Goal: Task Accomplishment & Management: Manage account settings

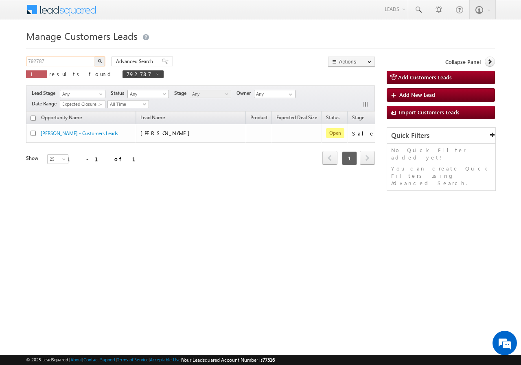
click at [57, 65] on input "792787" at bounding box center [61, 62] width 70 height 10
paste input "6663"
type input "796663"
click at [98, 59] on button "button" at bounding box center [99, 62] width 11 height 10
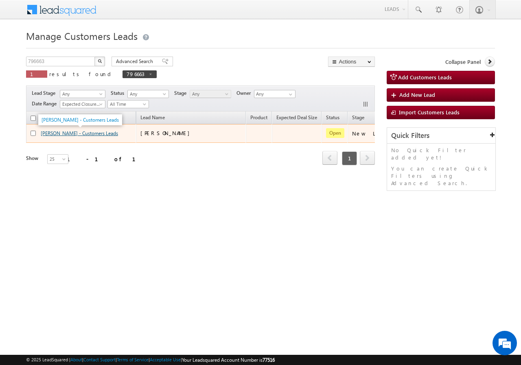
click at [52, 131] on link "FARHANA AMJAD - Customers Leads" at bounding box center [79, 133] width 77 height 6
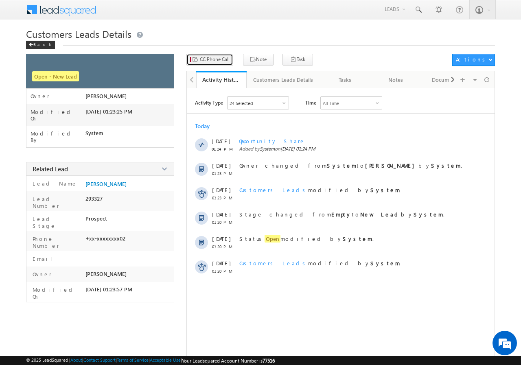
click at [211, 64] on button "CC Phone Call" at bounding box center [209, 60] width 47 height 12
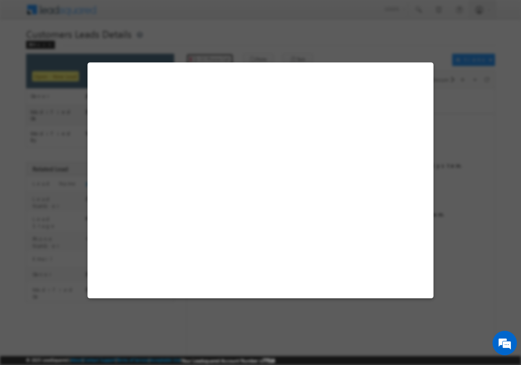
select select "Noida"
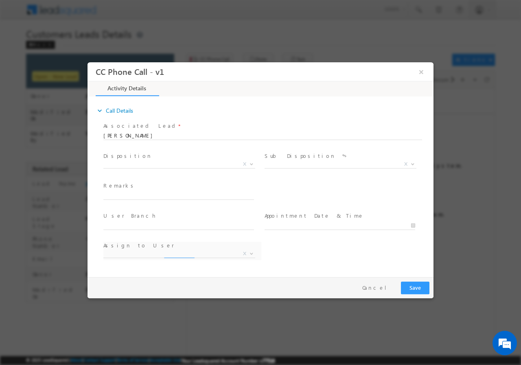
select select "[EMAIL_ADDRESS][DOMAIN_NAME]"
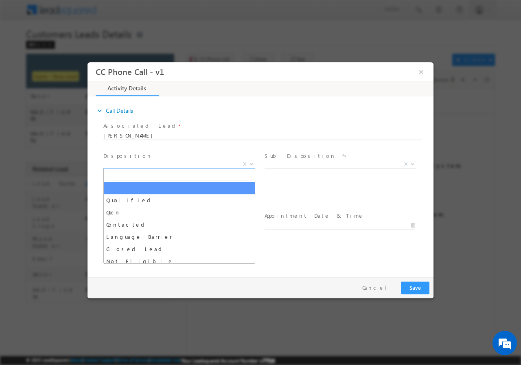
click at [145, 163] on span "X" at bounding box center [179, 164] width 152 height 8
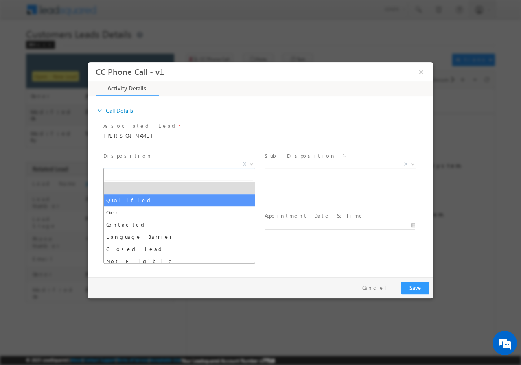
select select "Qualified"
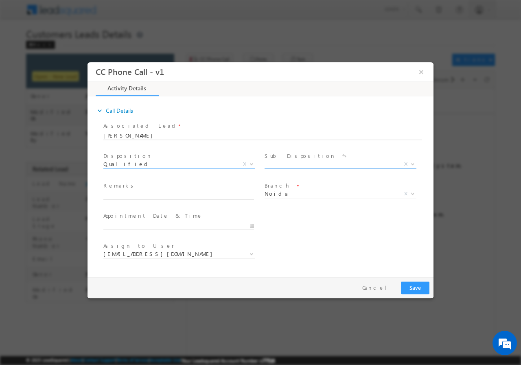
click at [287, 166] on span "X" at bounding box center [340, 164] width 152 height 8
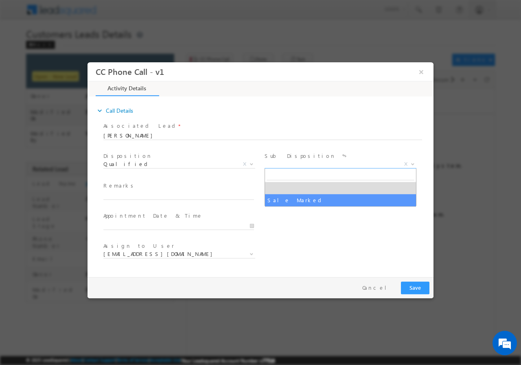
select select "Sale Marked"
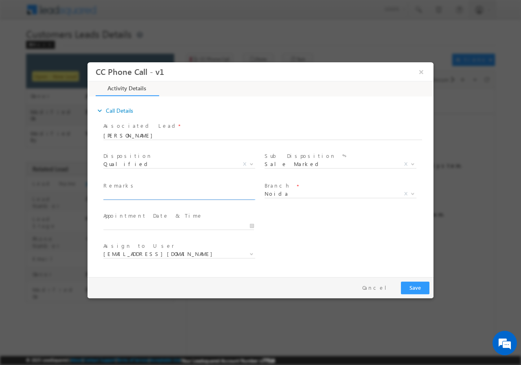
click at [141, 198] on input "text" at bounding box center [178, 195] width 150 height 8
paste input "796663//VB_Interested//[PERSON_NAME]//9650031802//topup// loan req-12L//Noida//…"
type input "796663//VB_Interested//[PERSON_NAME]//9650031802//topup// loan req-12L//Noida//…"
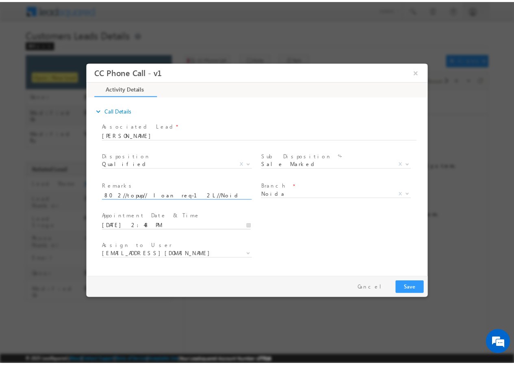
scroll to position [0, 0]
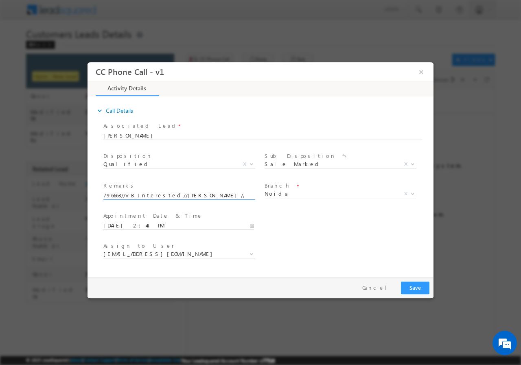
click at [251, 224] on input "08/26/2025 2:48 PM" at bounding box center [178, 225] width 150 height 8
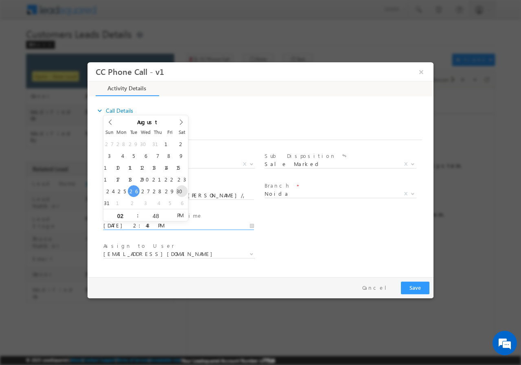
type input "08/30/2025 2:48 PM"
click at [155, 214] on input "48" at bounding box center [156, 215] width 34 height 5
type input "00"
type input "08/30/2025 2:00 PM"
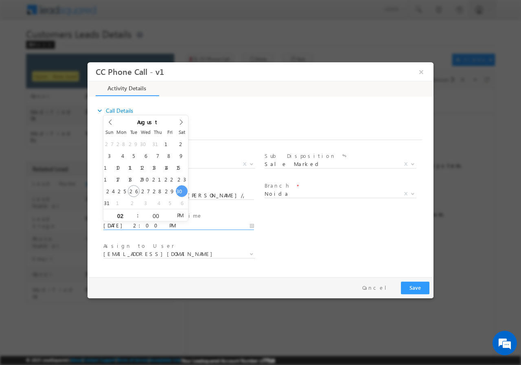
click at [310, 233] on div "User Branch * Appointment Date & Time * 08/30/2025 2:00 PM" at bounding box center [267, 224] width 331 height 30
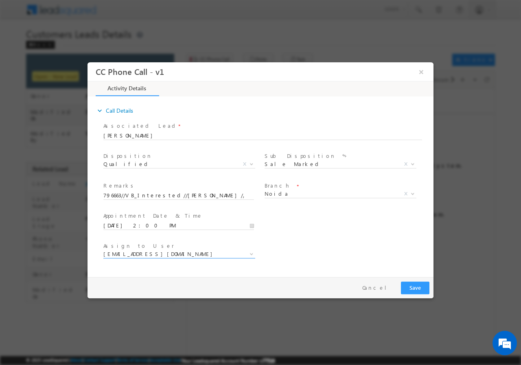
click at [210, 252] on span "akash.kumar1@sgrlimited.in" at bounding box center [169, 253] width 132 height 7
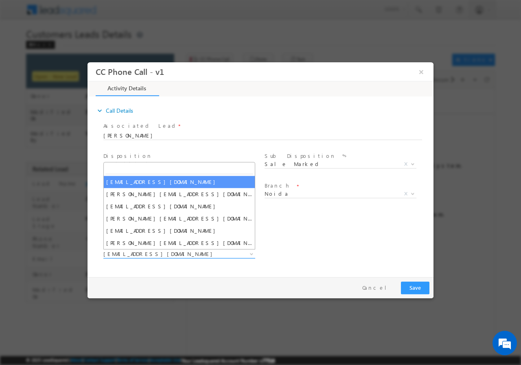
type input "[EMAIL_ADDRESS][DOMAIN_NAME]"
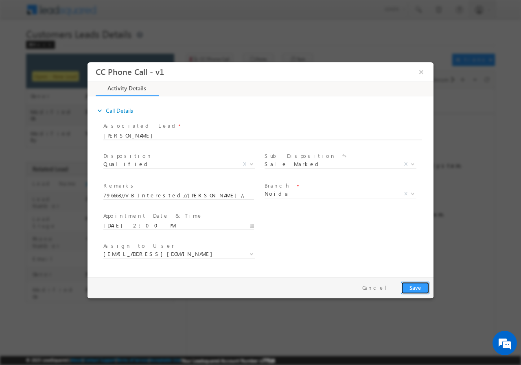
click at [413, 288] on button "Save" at bounding box center [415, 287] width 28 height 13
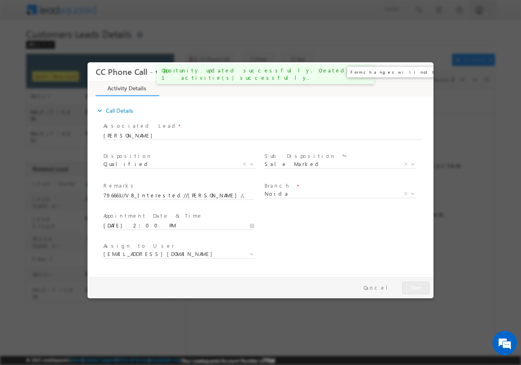
click at [423, 71] on button "×" at bounding box center [421, 71] width 14 height 15
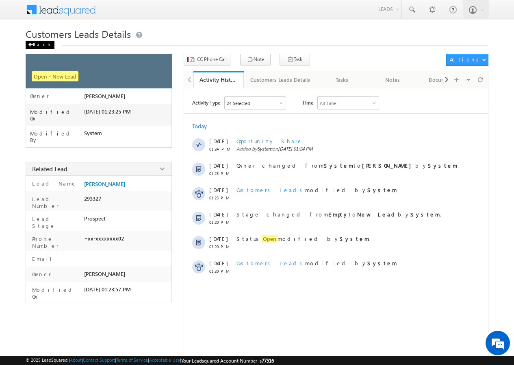
click at [36, 41] on div "Back" at bounding box center [40, 45] width 29 height 8
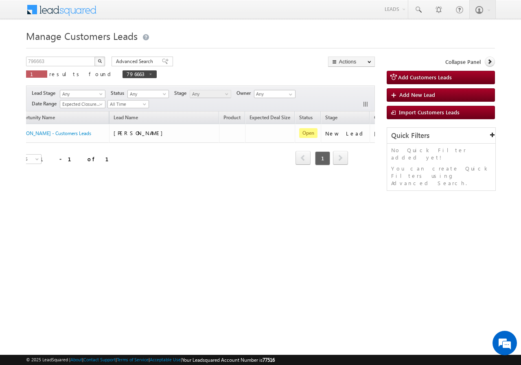
scroll to position [0, 76]
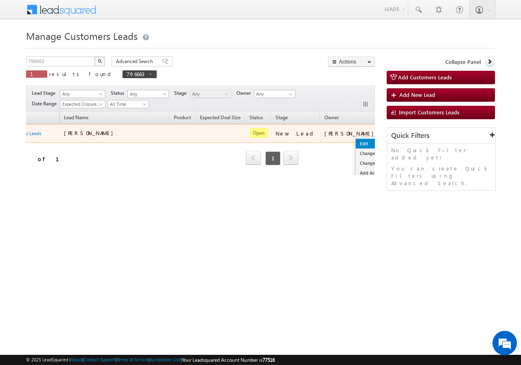
click at [355, 142] on link "Edit" at bounding box center [375, 144] width 41 height 10
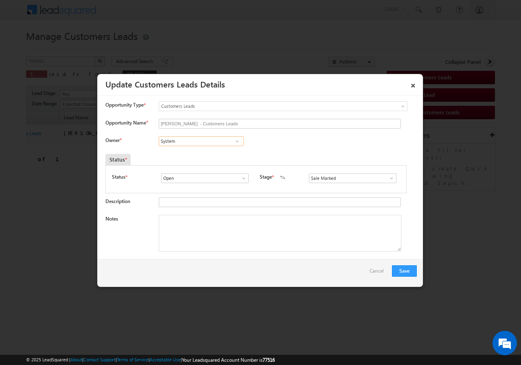
click at [188, 142] on input "System" at bounding box center [201, 141] width 85 height 10
paste input "[EMAIL_ADDRESS][DOMAIN_NAME]"
click at [183, 155] on span "[EMAIL_ADDRESS][DOMAIN_NAME]" at bounding box center [198, 157] width 73 height 6
type input "[PERSON_NAME]"
click at [198, 224] on textarea "Notes" at bounding box center [280, 233] width 242 height 37
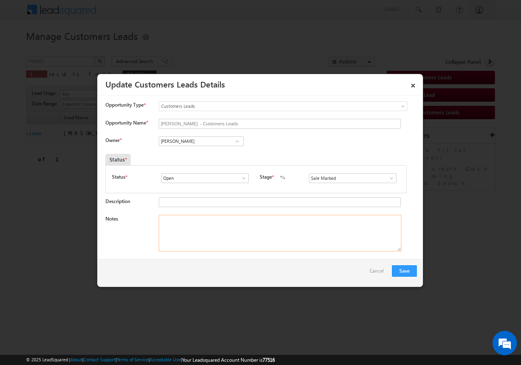
scroll to position [0, 0]
paste textarea "796663//VB_Interested//[PERSON_NAME]//9650031802//topup// loan req-12L//Noida//…"
type textarea "796663//VB_Interested//[PERSON_NAME]//9650031802//topup// loan req-12L//Noida//…"
click at [404, 269] on button "Save" at bounding box center [404, 270] width 25 height 11
